Goal: Task Accomplishment & Management: Manage account settings

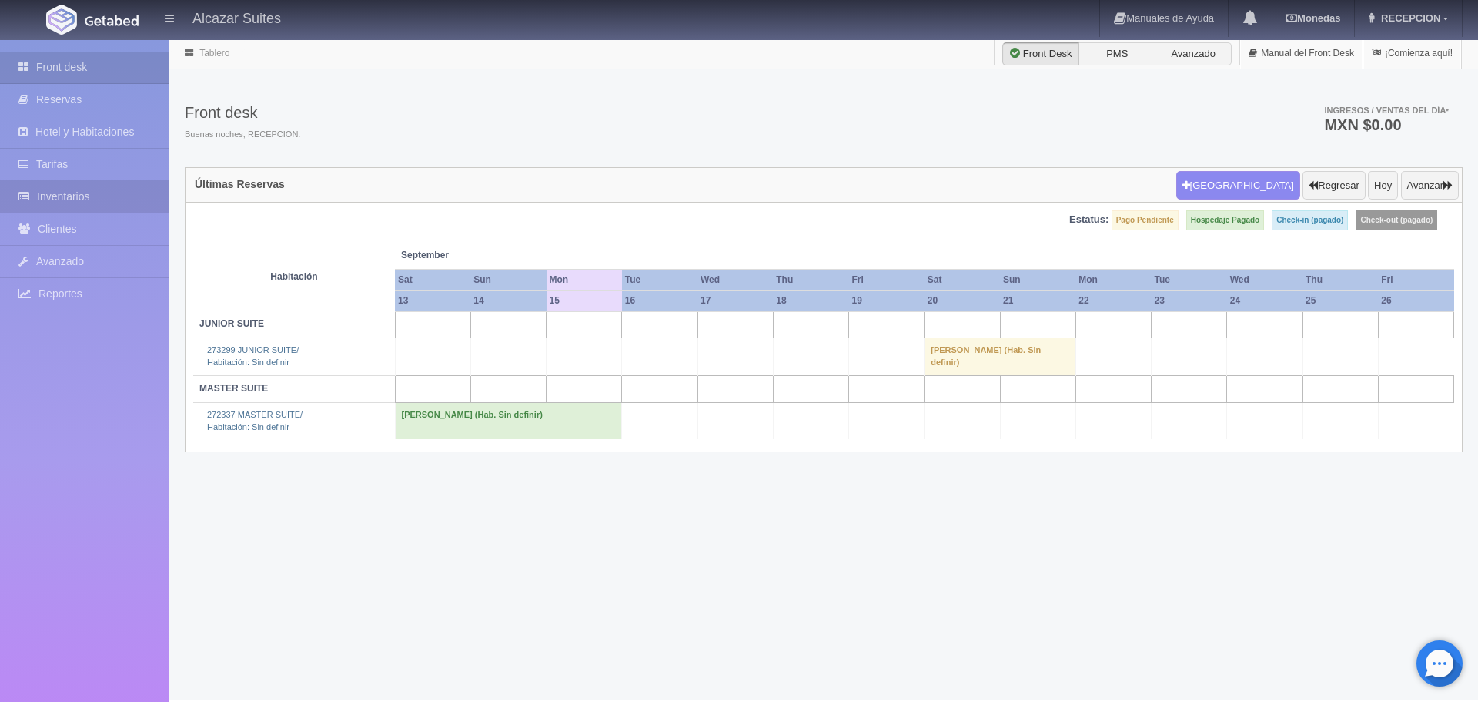
click at [56, 198] on link "Inventarios" at bounding box center [84, 197] width 169 height 32
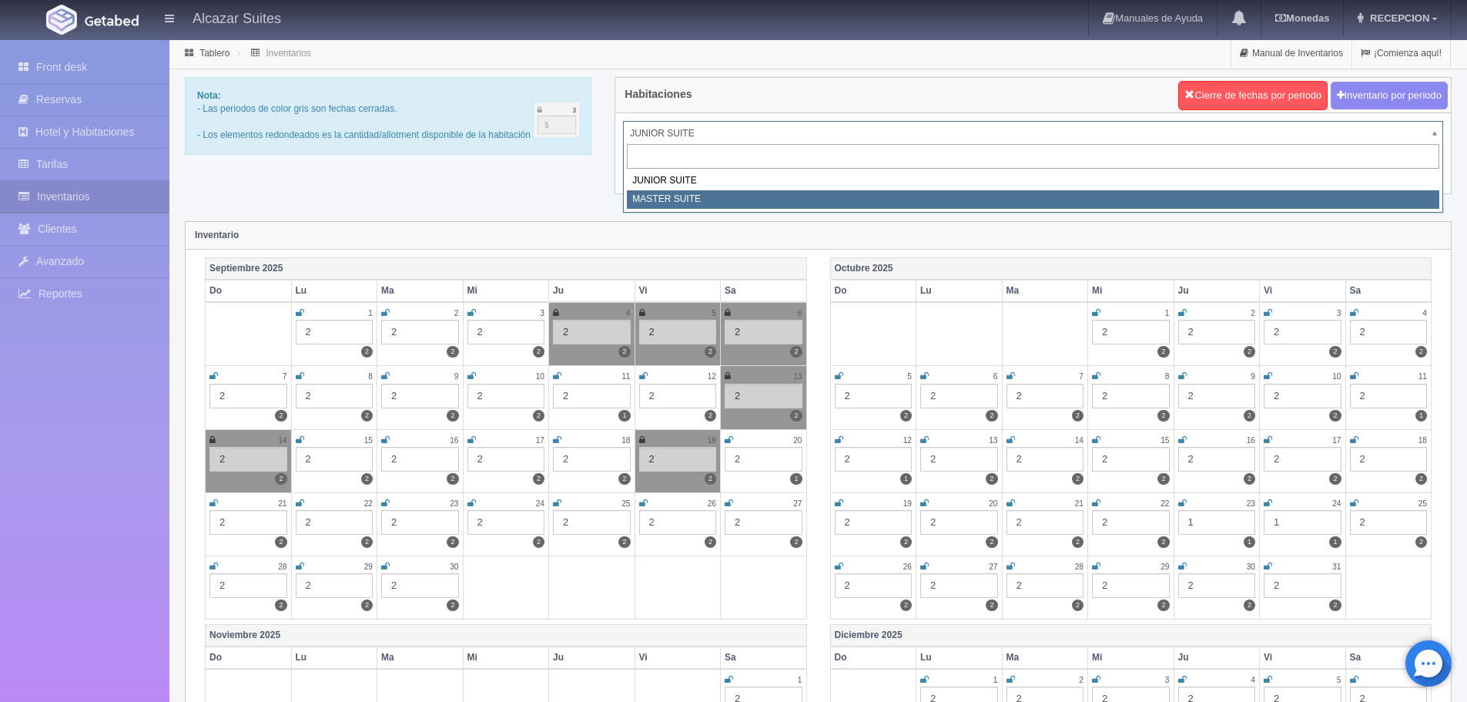
select select "305"
